Goal: Information Seeking & Learning: Learn about a topic

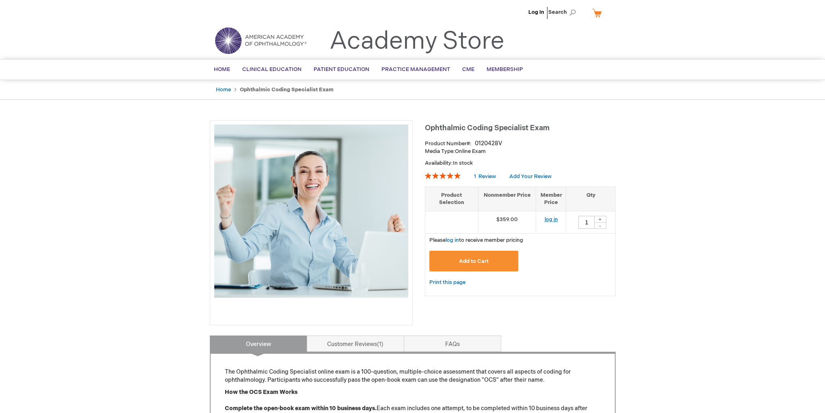
click at [551, 219] on link "log in" at bounding box center [550, 219] width 13 height 6
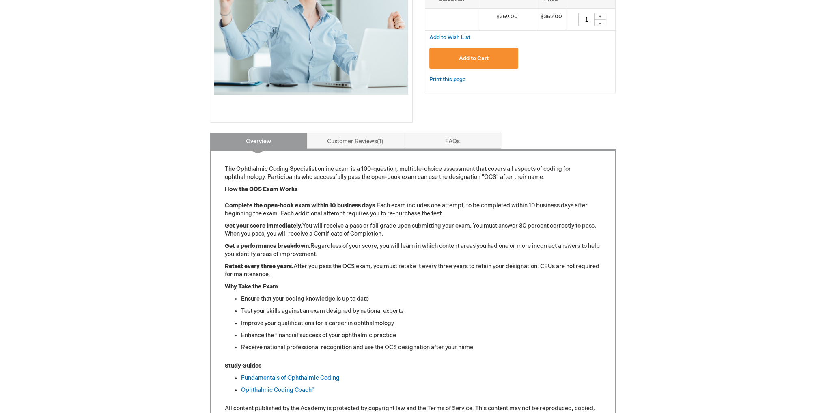
scroll to position [284, 0]
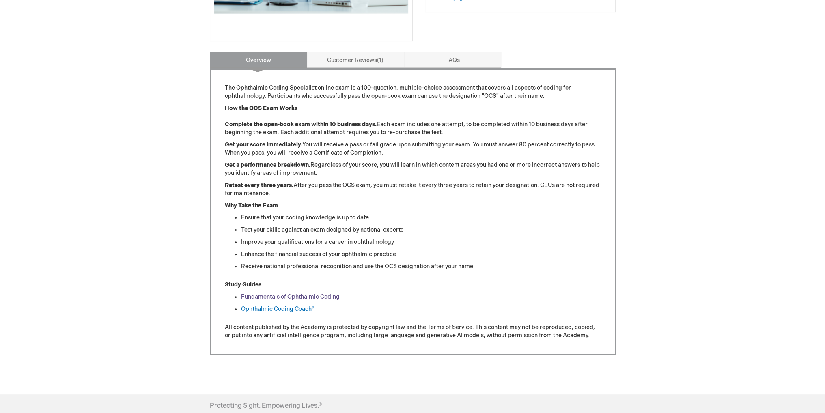
click at [313, 296] on link "Fundamentals of Ophthalmic Coding" at bounding box center [290, 297] width 99 height 7
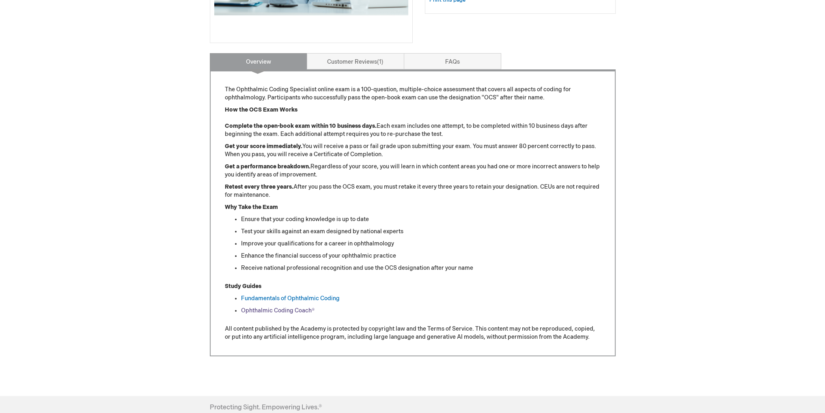
click at [266, 311] on link "Ophthalmic Coding Coach®" at bounding box center [277, 310] width 73 height 7
click at [276, 300] on link "Fundamentals of Ophthalmic Coding" at bounding box center [290, 299] width 99 height 7
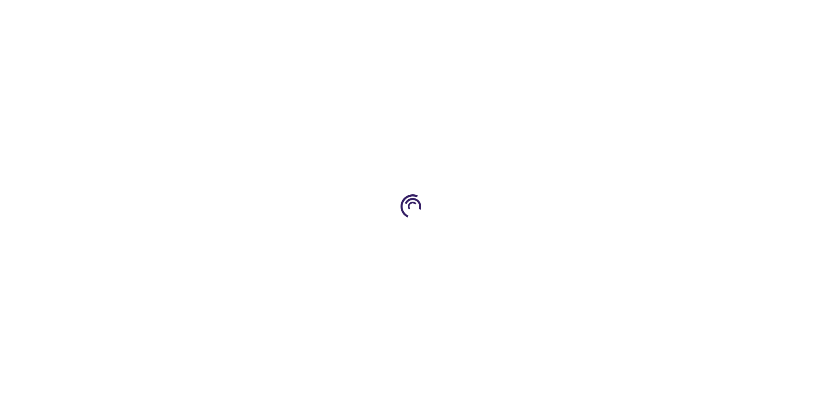
type input "0"
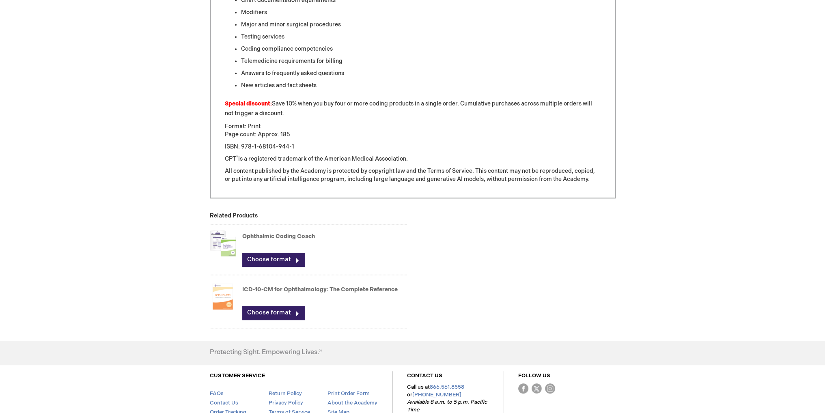
scroll to position [609, 0]
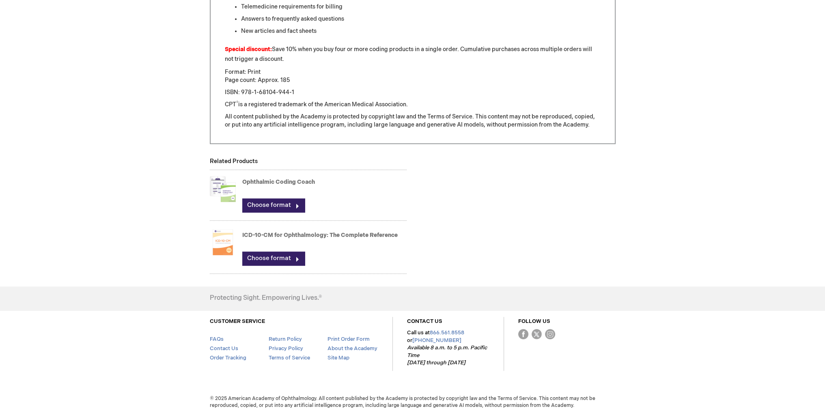
click at [223, 186] on img at bounding box center [223, 189] width 26 height 32
